Goal: Task Accomplishment & Management: Use online tool/utility

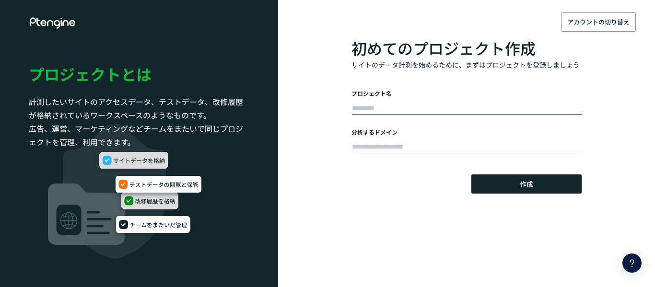
click at [397, 105] on input "text" at bounding box center [467, 108] width 230 height 13
paste input "**********"
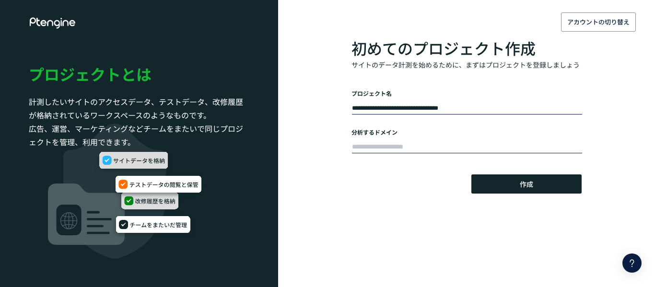
type input "**********"
click at [367, 149] on input "text" at bounding box center [467, 147] width 230 height 13
paste input "**********"
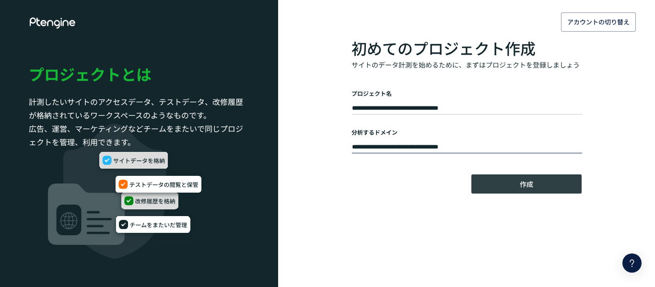
type input "**********"
click at [531, 183] on span "作成" at bounding box center [526, 184] width 13 height 19
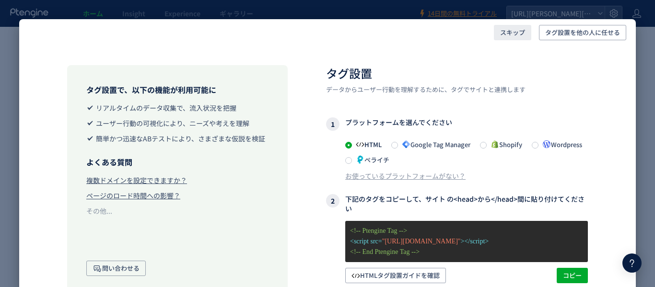
click at [512, 36] on span "スキップ" at bounding box center [512, 32] width 25 height 15
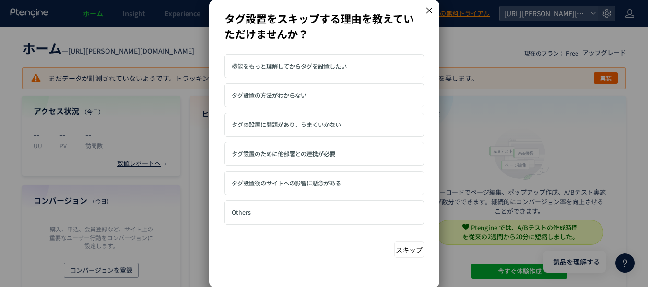
click at [403, 249] on button "スキップ" at bounding box center [409, 250] width 30 height 16
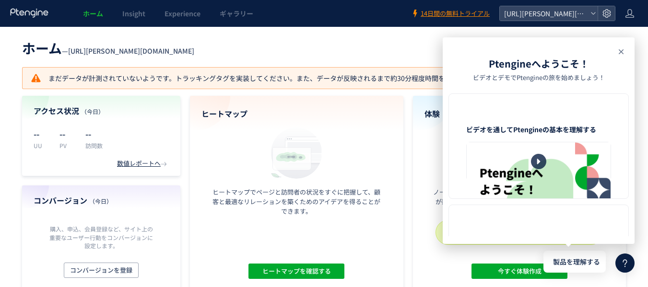
click at [0, 0] on icon at bounding box center [0, 0] width 0 height 0
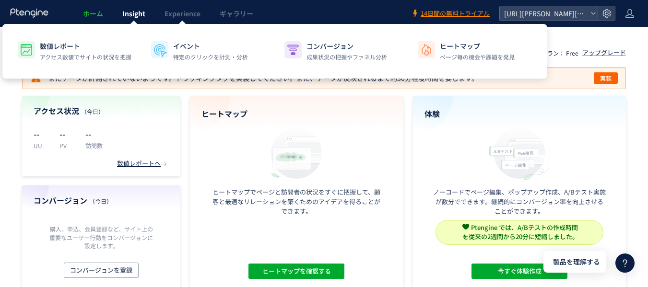
click at [138, 10] on span "Insight" at bounding box center [133, 14] width 23 height 10
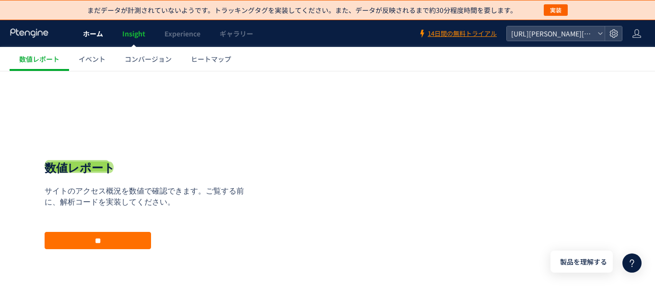
click at [95, 34] on span "ホーム" at bounding box center [93, 34] width 20 height 10
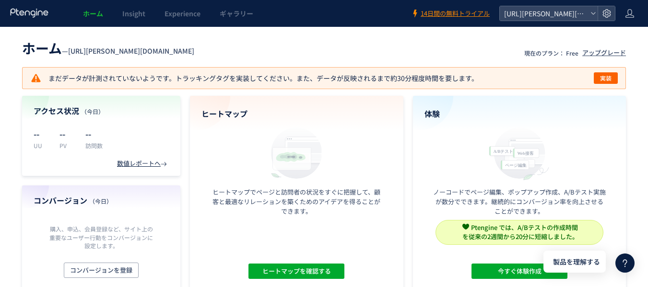
click at [137, 165] on div "数値レポートへ" at bounding box center [143, 163] width 52 height 9
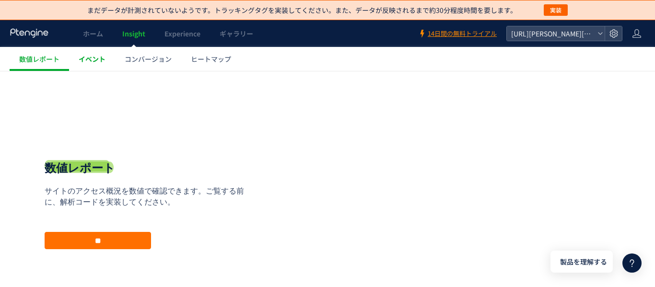
click at [88, 64] on link "イベント" at bounding box center [92, 59] width 46 height 24
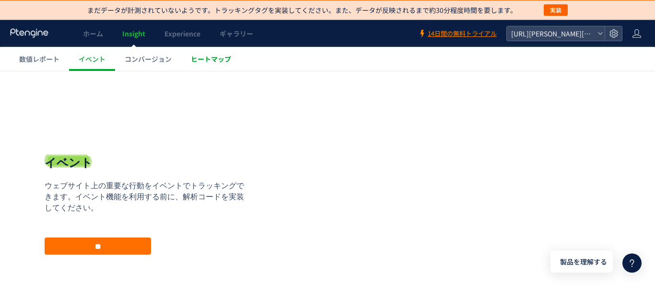
click at [196, 61] on span "ヒートマップ" at bounding box center [211, 59] width 40 height 10
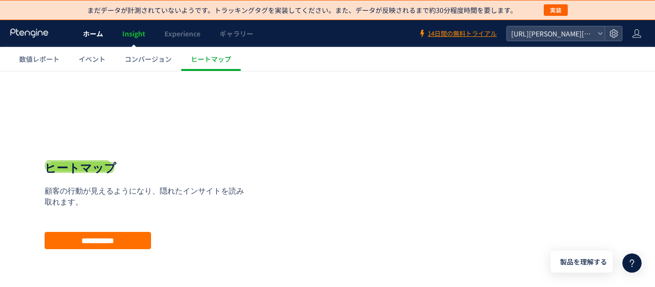
click at [84, 31] on span "ホーム" at bounding box center [93, 34] width 20 height 10
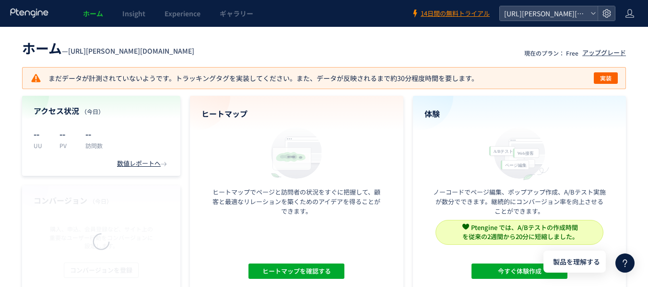
scroll to position [48, 0]
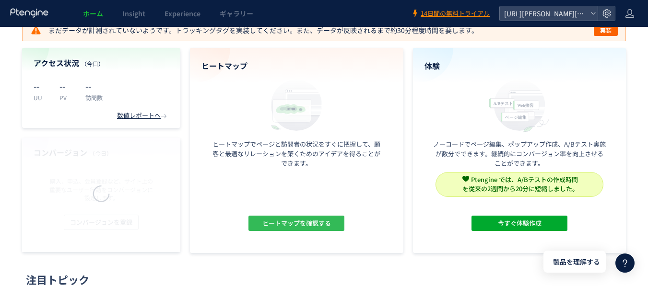
click at [321, 221] on span "ヒートマップを確認する" at bounding box center [296, 223] width 69 height 15
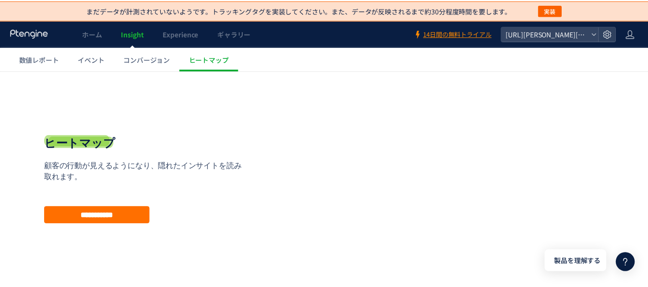
scroll to position [48, 0]
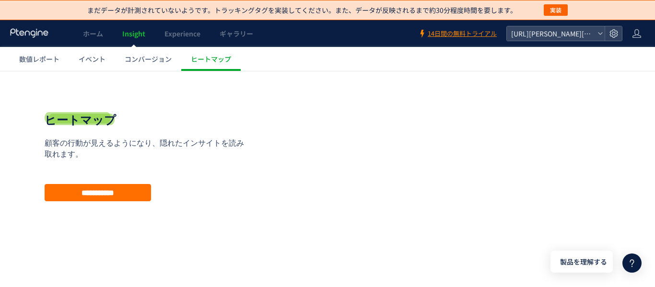
click at [41, 36] on icon at bounding box center [30, 33] width 40 height 10
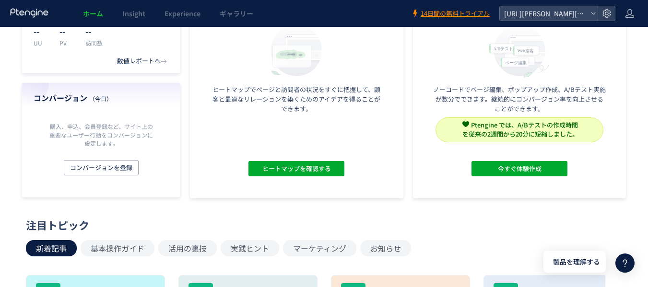
scroll to position [48, 0]
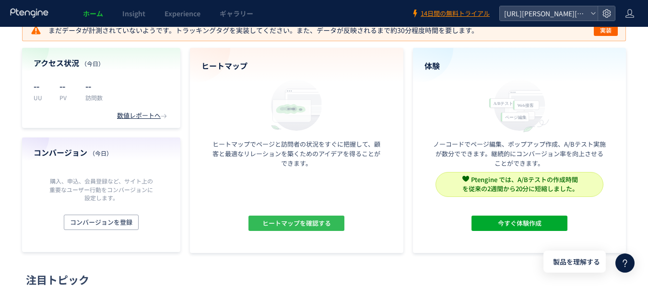
click at [316, 223] on span "ヒートマップを確認する" at bounding box center [296, 223] width 69 height 15
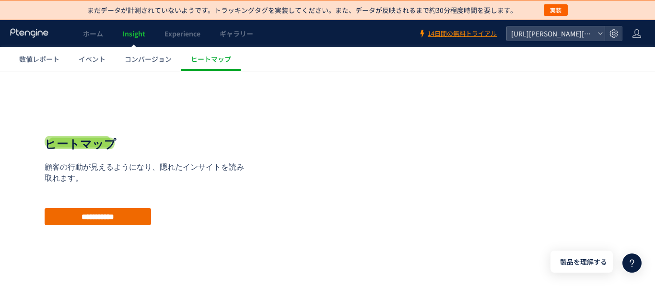
scroll to position [67, 0]
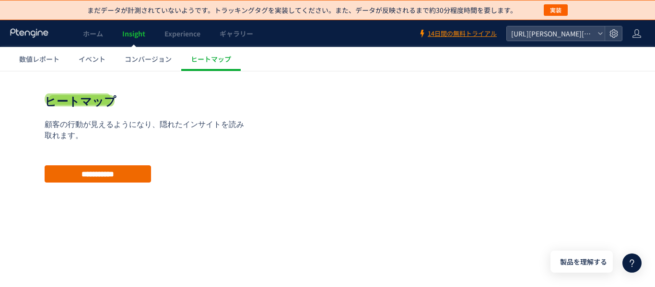
click at [109, 177] on input "**********" at bounding box center [98, 174] width 107 height 17
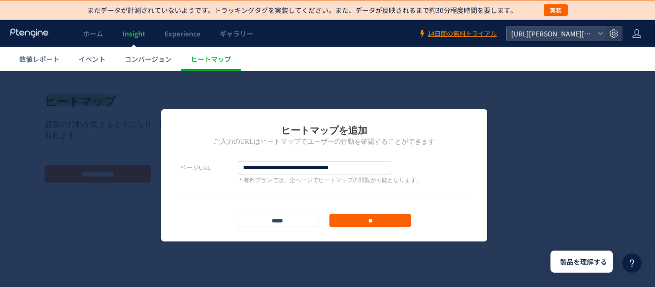
click at [370, 224] on input "**" at bounding box center [371, 220] width 82 height 13
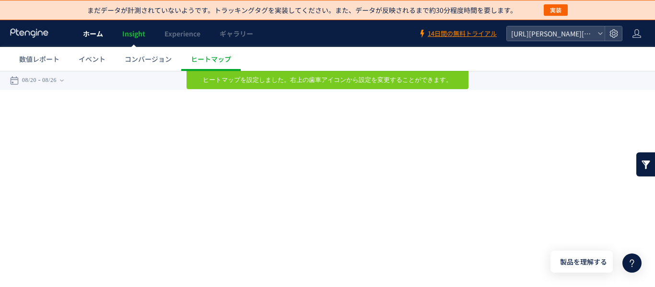
click at [85, 36] on span "ホーム" at bounding box center [93, 34] width 20 height 10
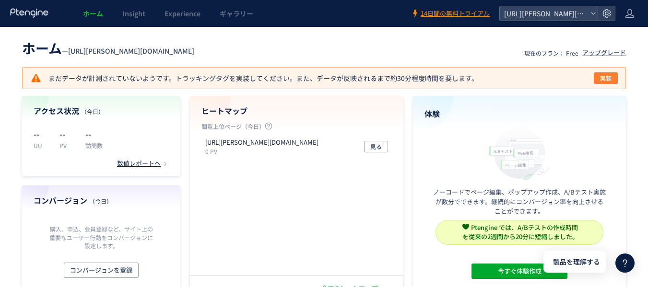
click at [614, 76] on button "実装" at bounding box center [606, 78] width 24 height 12
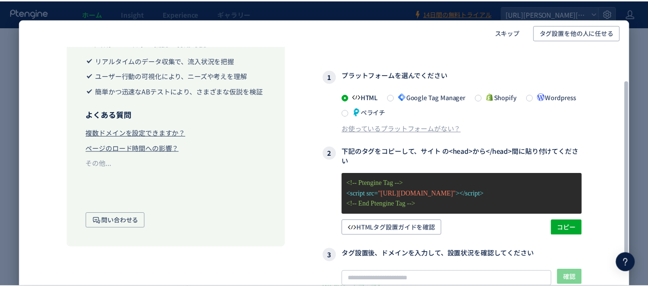
scroll to position [48, 0]
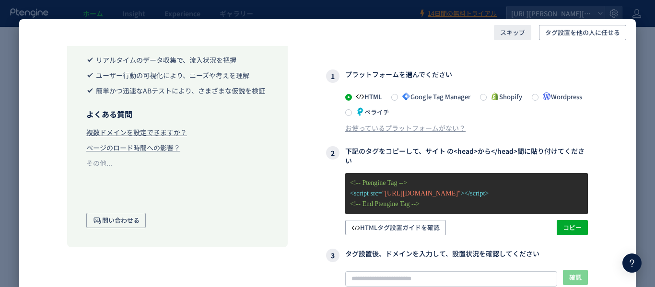
click at [511, 33] on span "スキップ" at bounding box center [512, 32] width 25 height 15
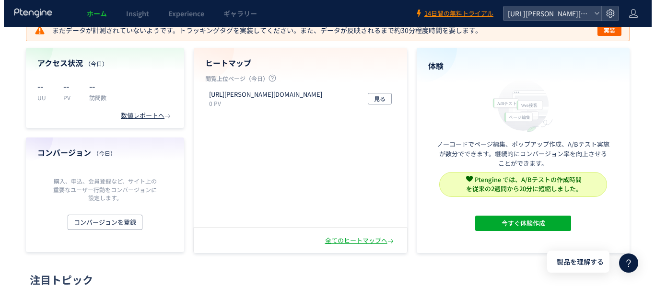
scroll to position [0, 0]
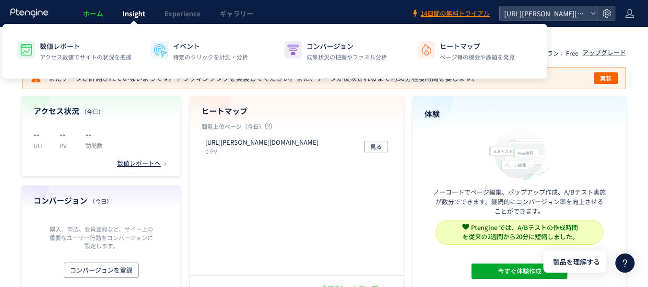
click at [142, 16] on span "Insight" at bounding box center [133, 14] width 23 height 10
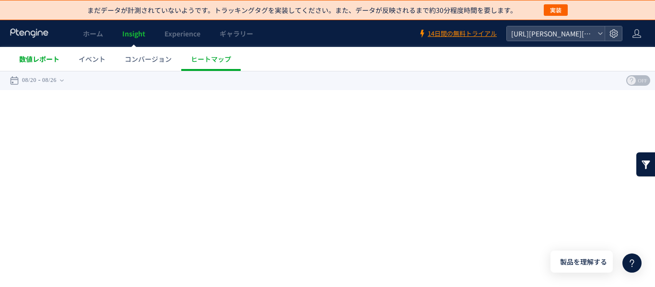
click at [47, 58] on span "数値レポート" at bounding box center [39, 59] width 40 height 10
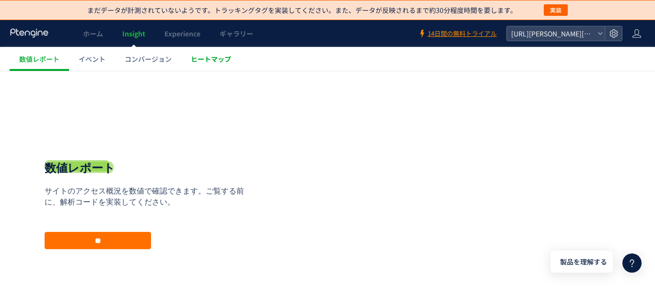
click at [226, 60] on span "ヒートマップ" at bounding box center [211, 59] width 40 height 10
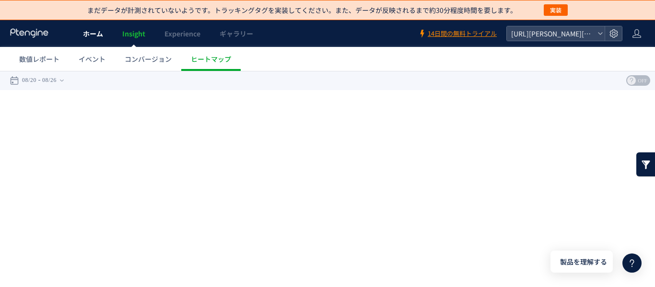
click at [99, 40] on link "ホーム" at bounding box center [92, 33] width 39 height 27
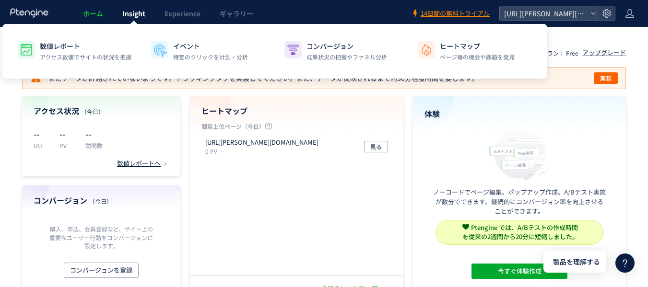
click at [145, 14] on span "Insight" at bounding box center [133, 14] width 23 height 10
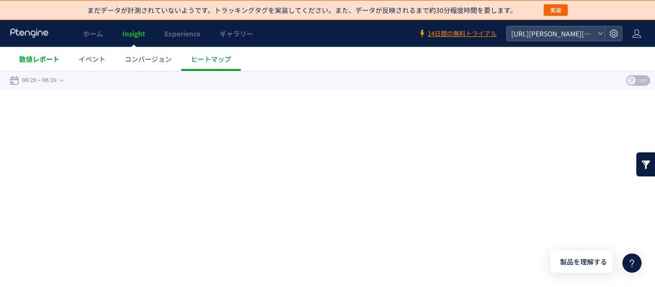
click at [53, 63] on span "数値レポート" at bounding box center [39, 59] width 40 height 10
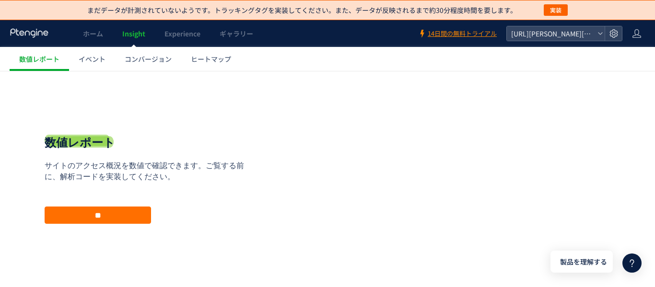
scroll to position [48, 0]
